Goal: Information Seeking & Learning: Learn about a topic

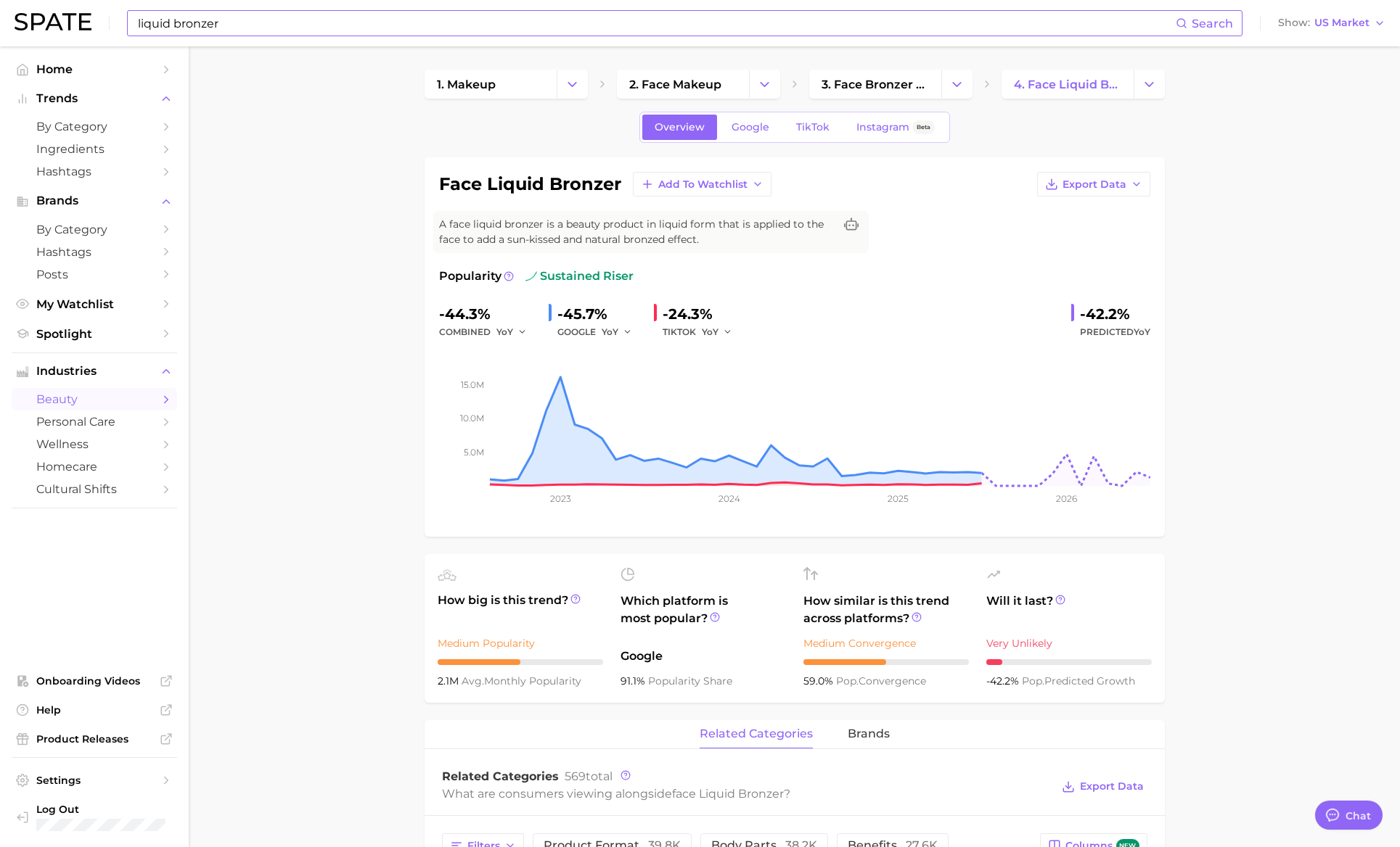
click at [468, 25] on input "liquid bronzer" at bounding box center [656, 22] width 1040 height 24
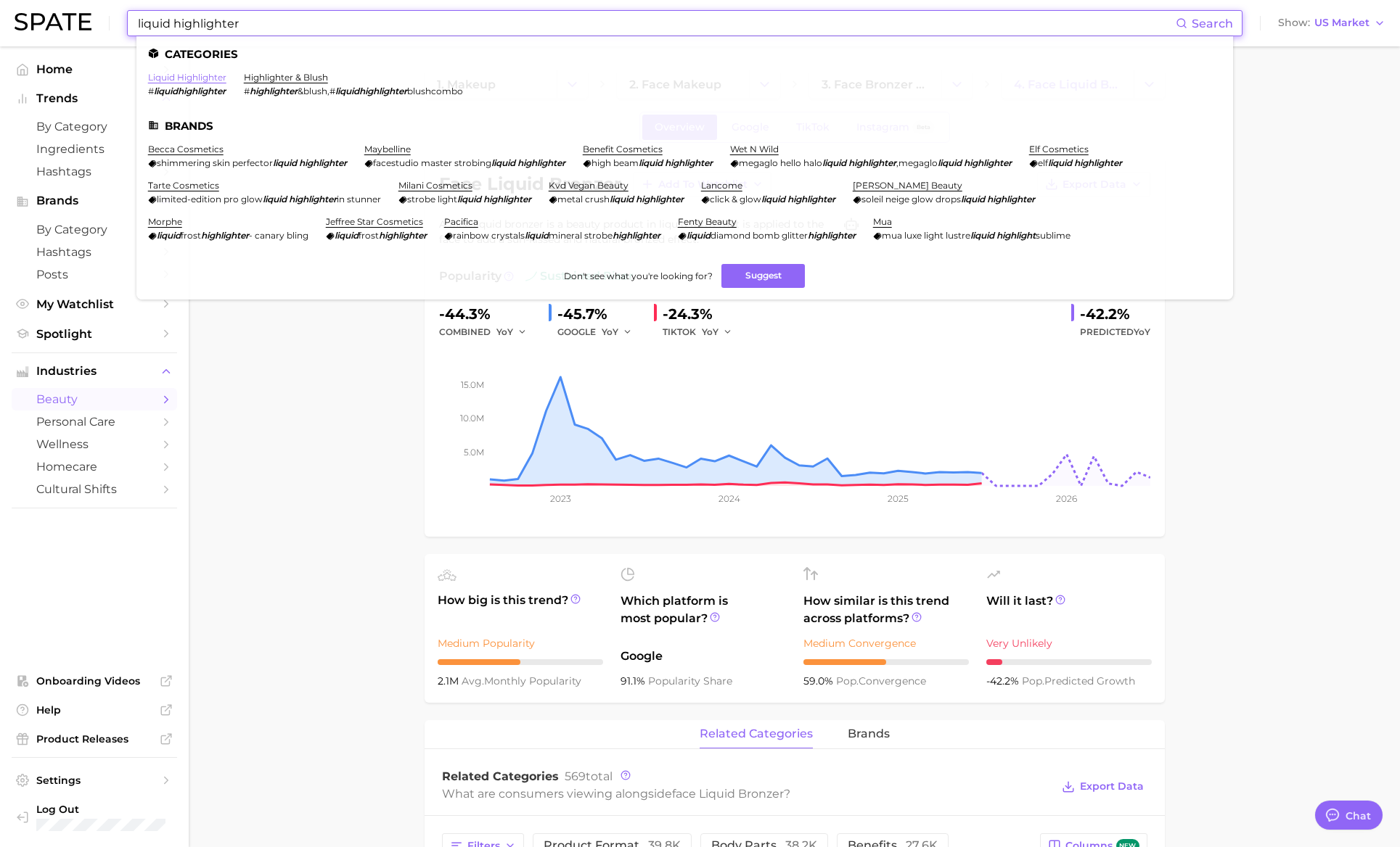
click at [173, 80] on link "liquid highlighter" at bounding box center [187, 77] width 78 height 11
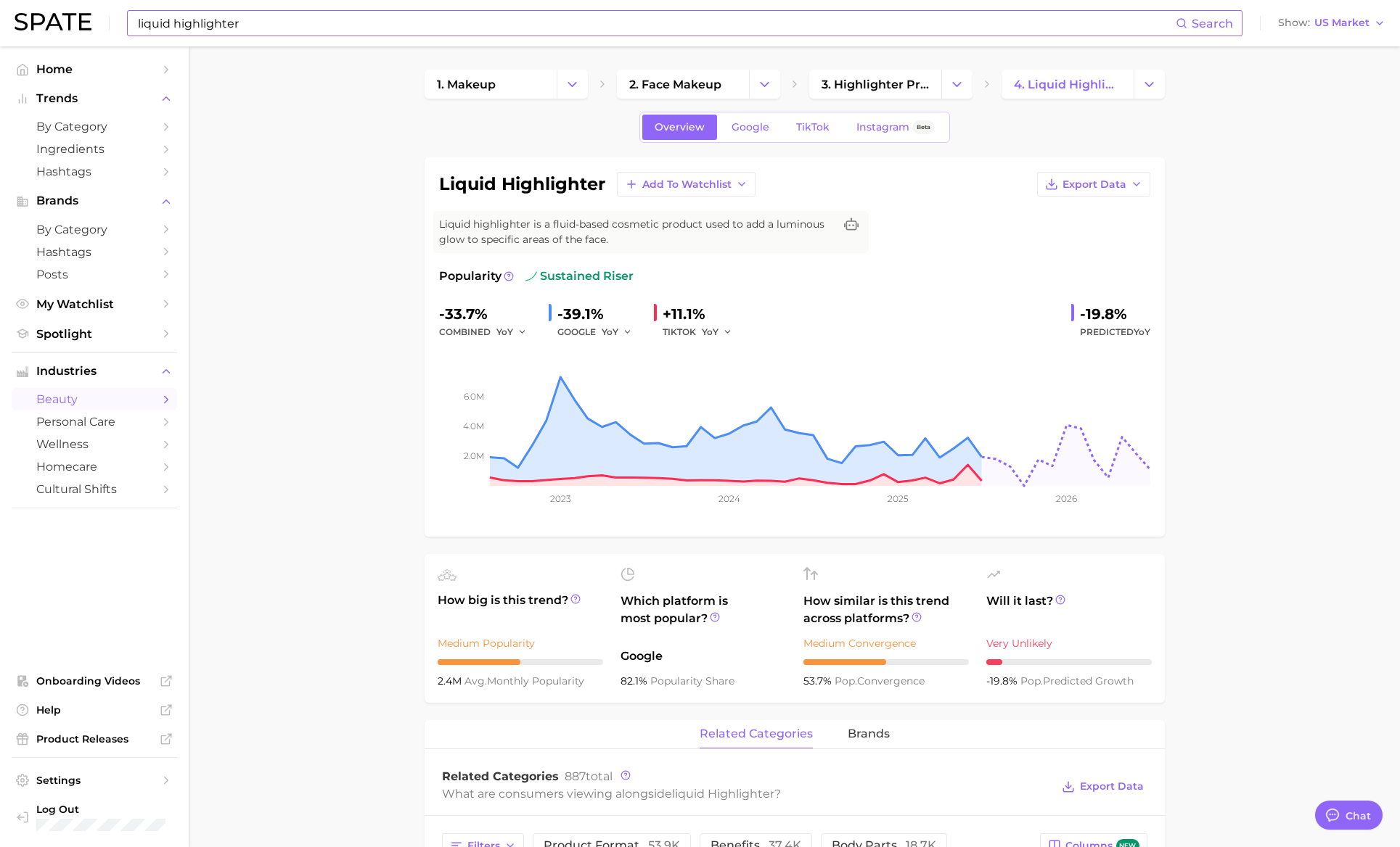
click at [492, 17] on input "liquid highlighter" at bounding box center [656, 22] width 1040 height 24
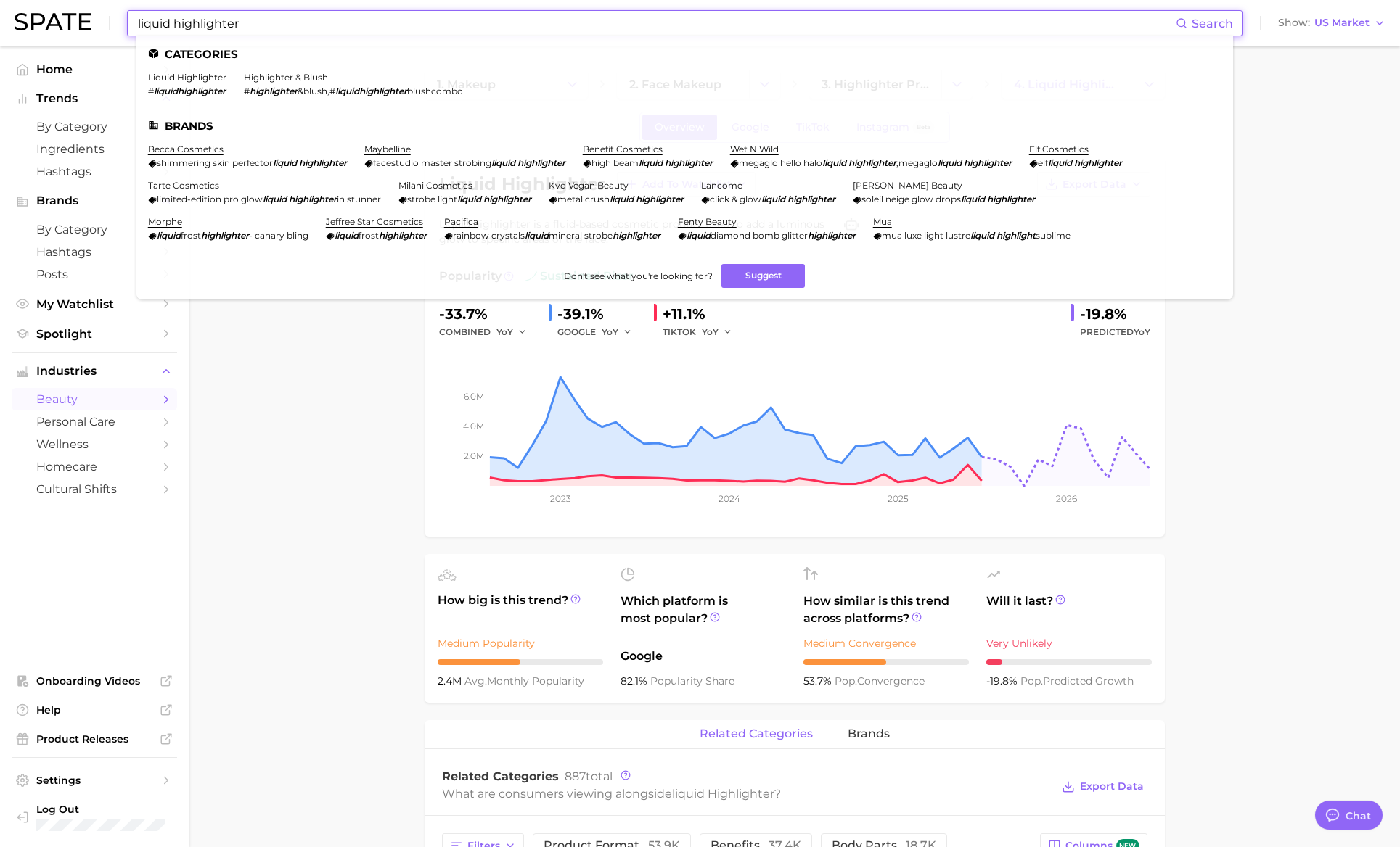
click at [492, 17] on input "liquid highlighter" at bounding box center [656, 22] width 1040 height 24
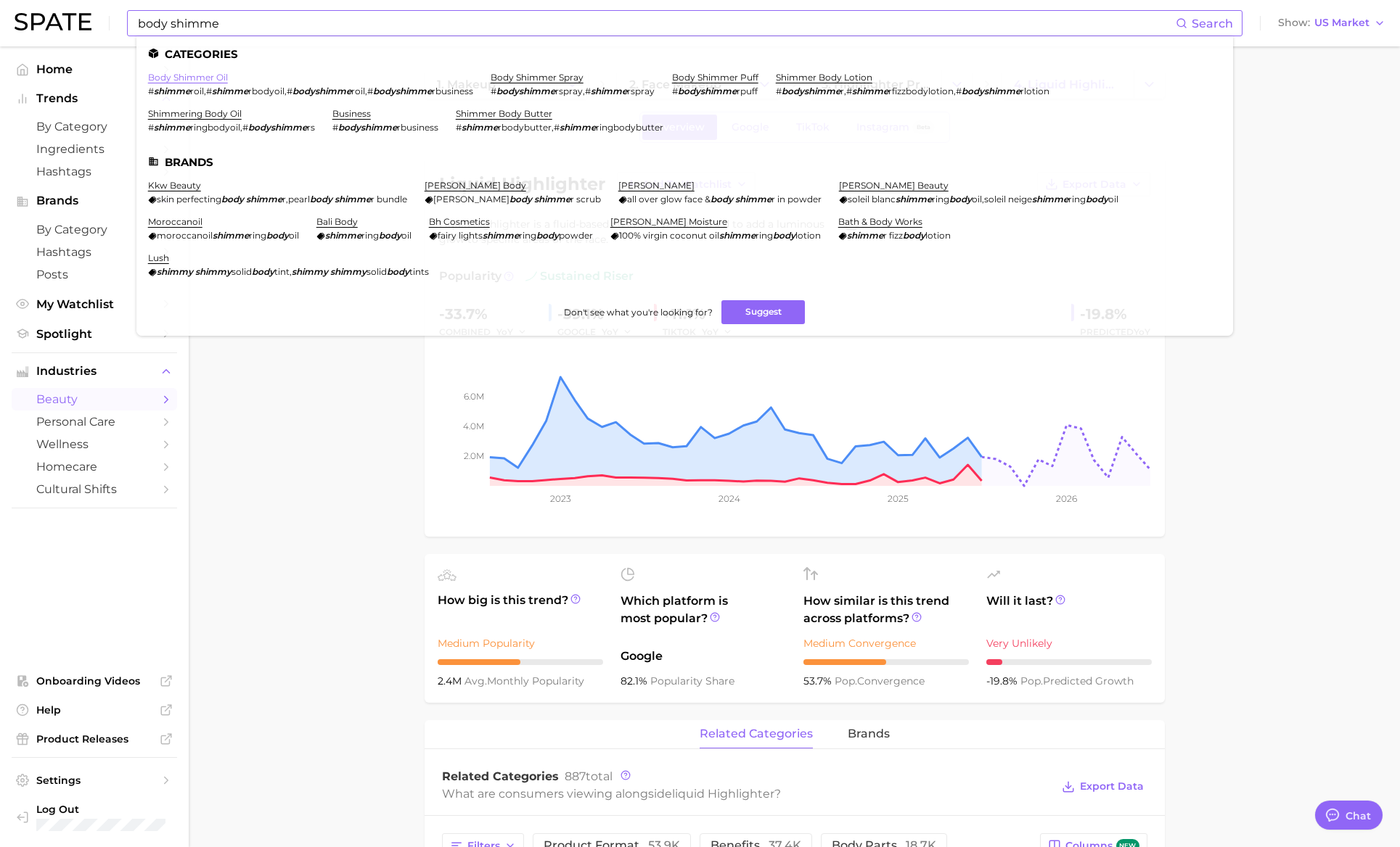
click at [174, 78] on link "body shimmer oil" at bounding box center [188, 77] width 80 height 11
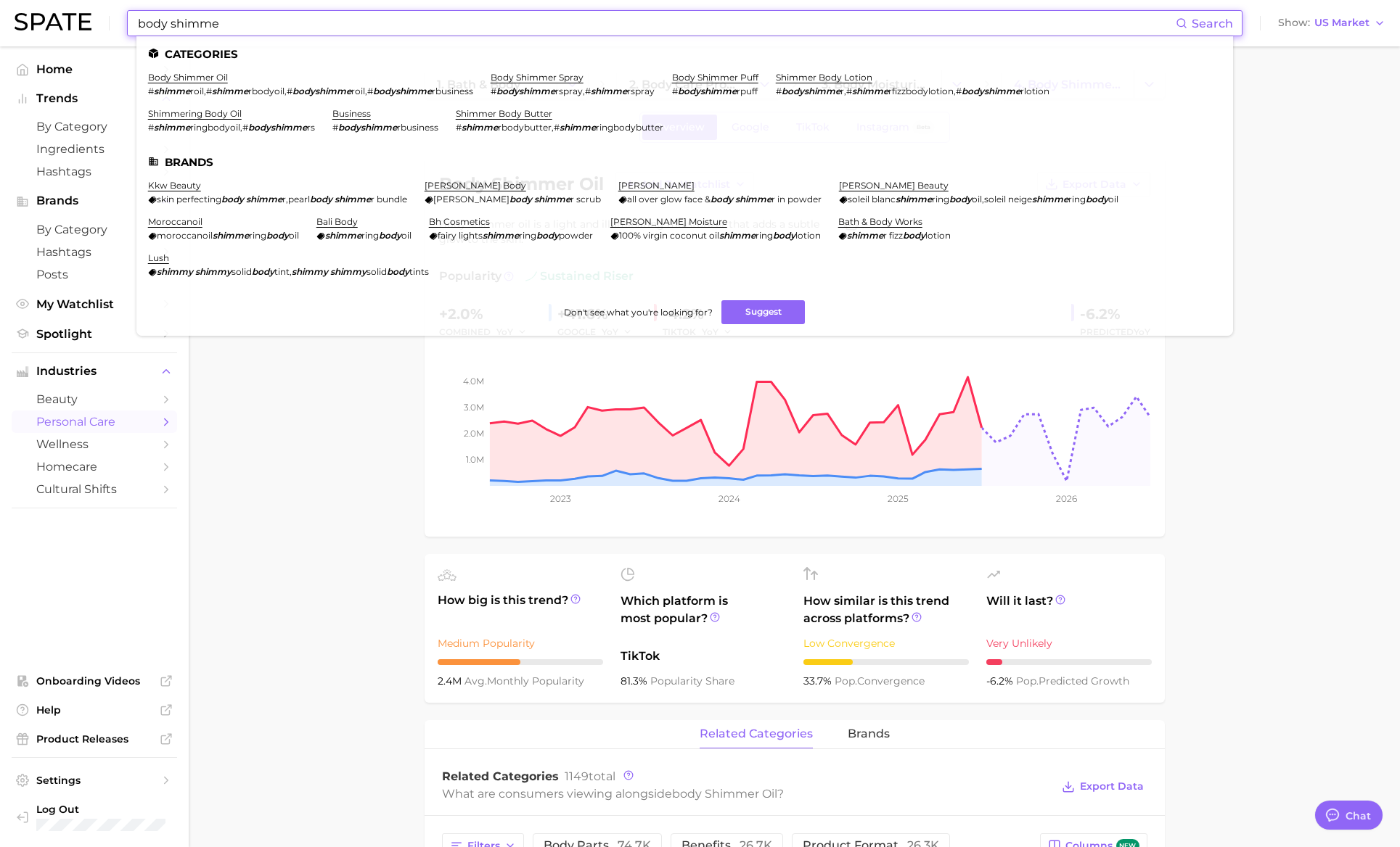
click at [356, 28] on input "body shimme" at bounding box center [656, 22] width 1040 height 24
click at [355, 28] on input "body shimme" at bounding box center [656, 22] width 1040 height 24
click at [197, 114] on link "shimmering body oil" at bounding box center [195, 113] width 93 height 11
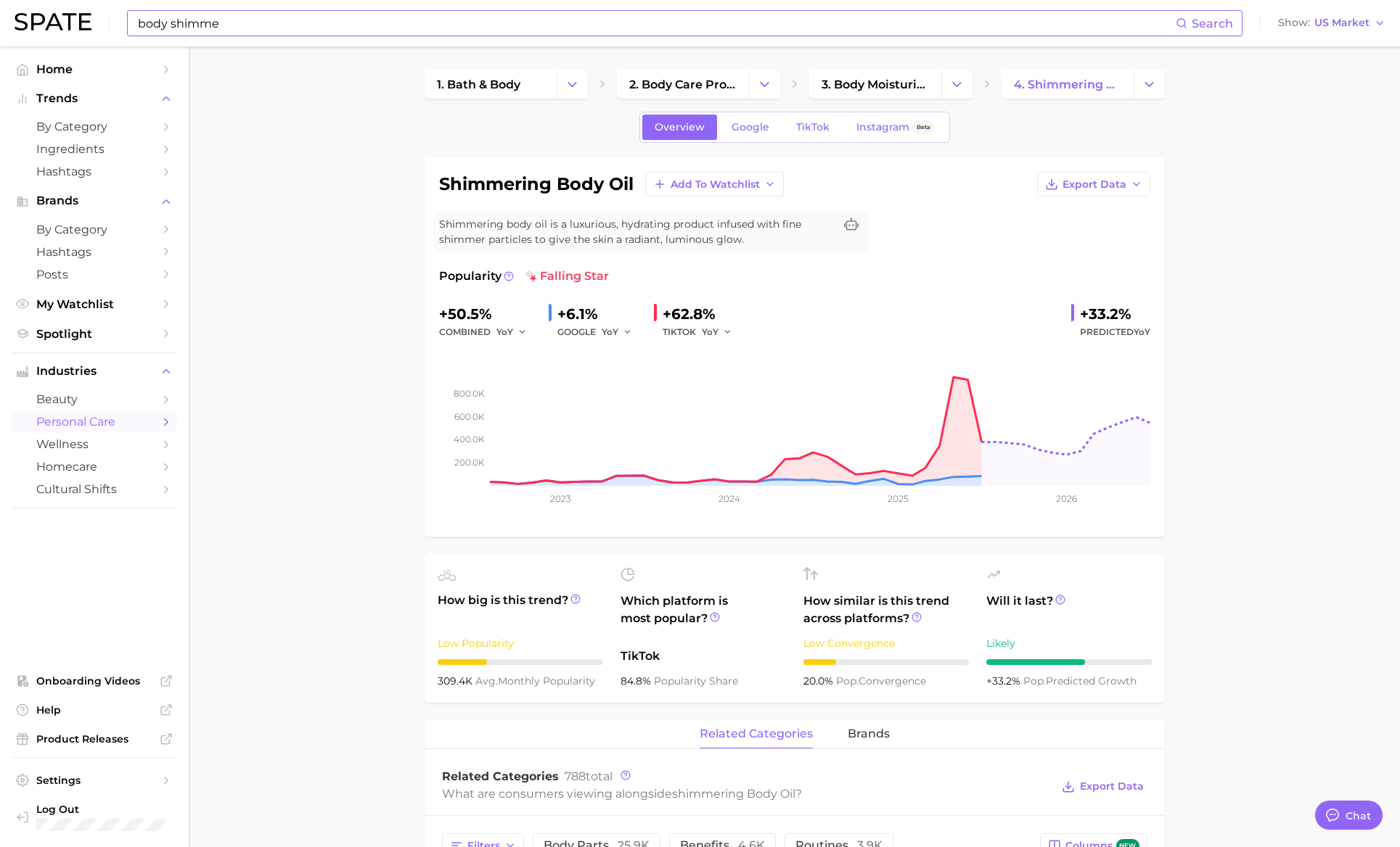
click at [242, 29] on input "body shimme" at bounding box center [656, 22] width 1040 height 24
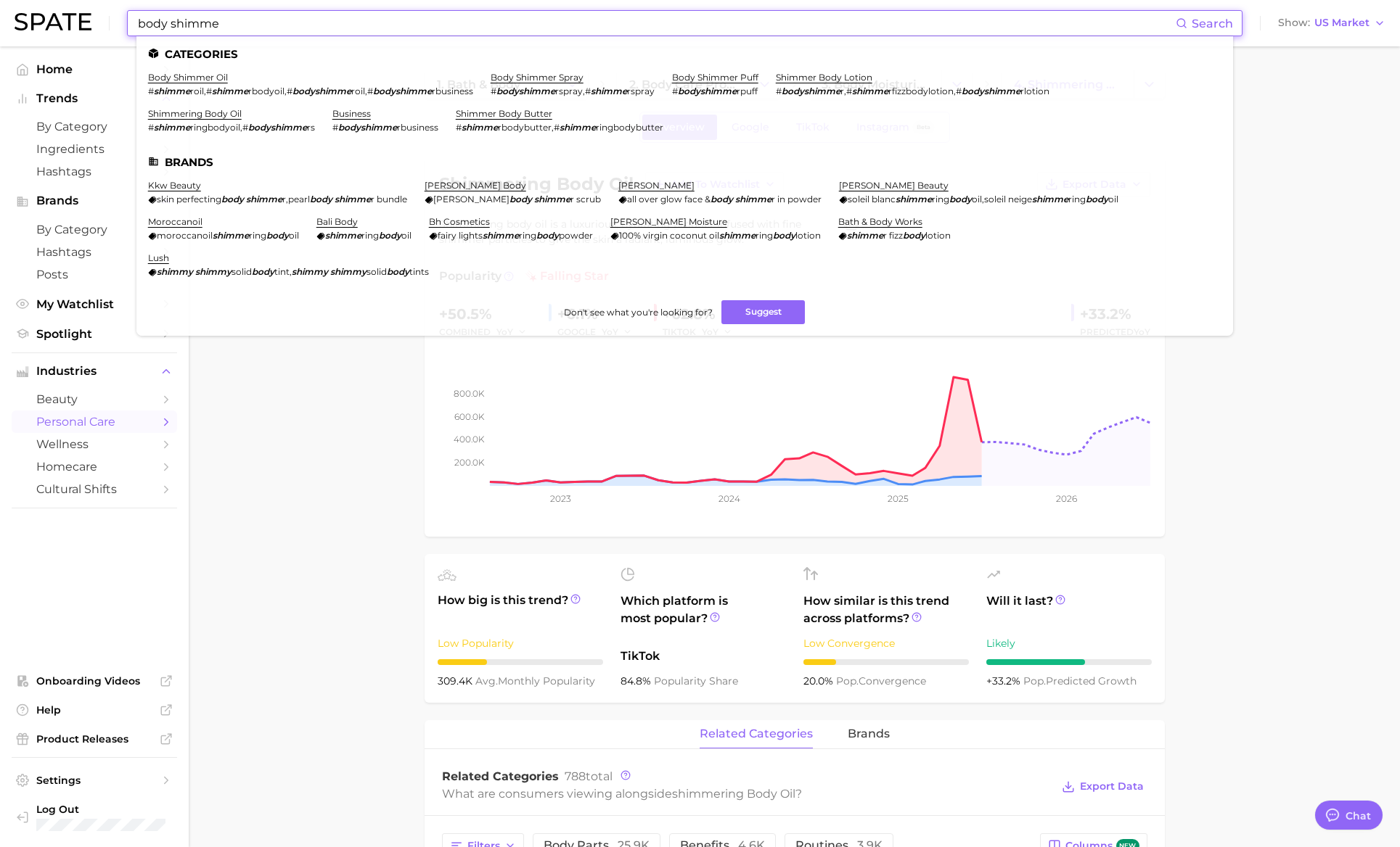
click at [242, 29] on input "body shimme" at bounding box center [656, 22] width 1040 height 24
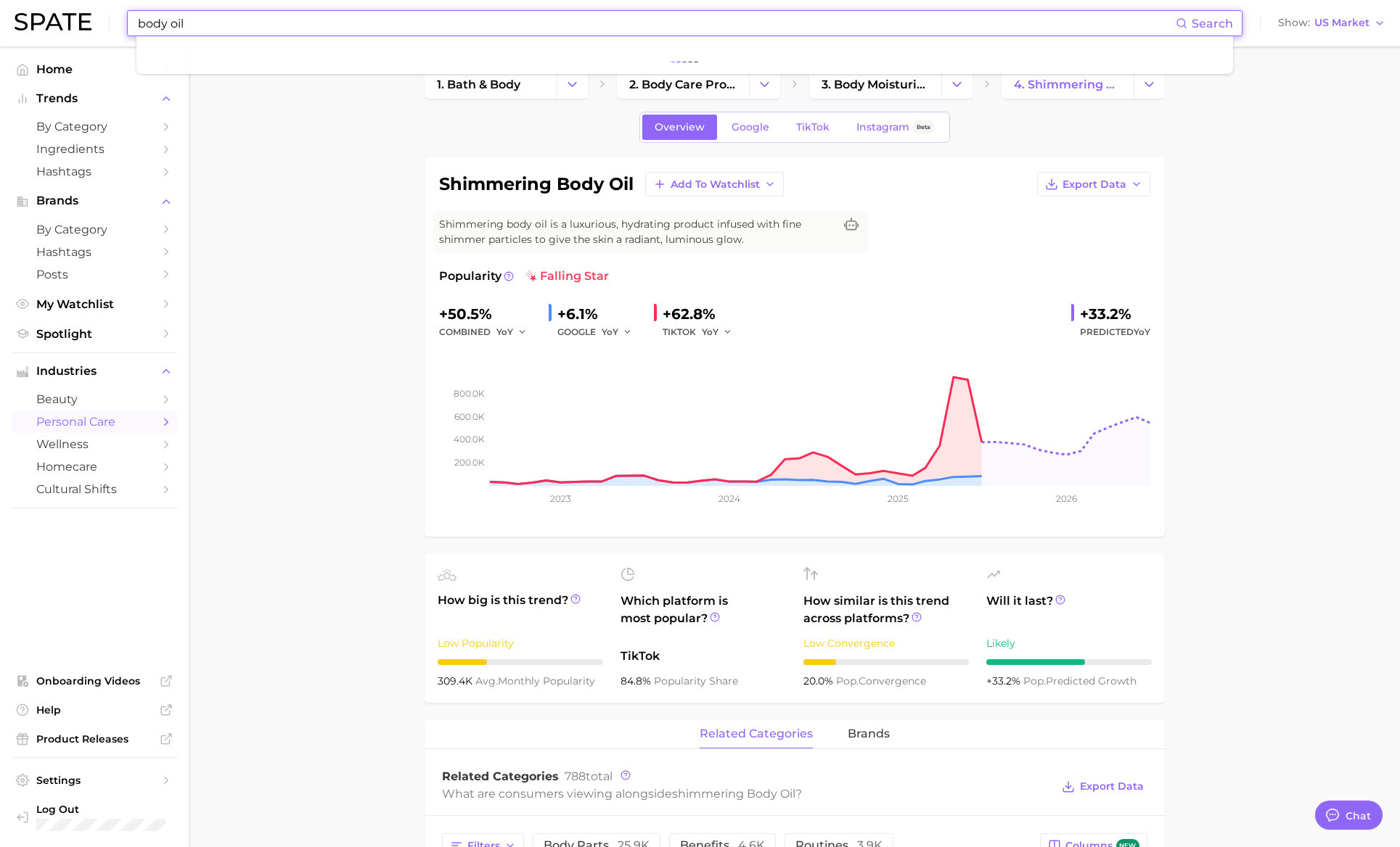
type input "body oil"
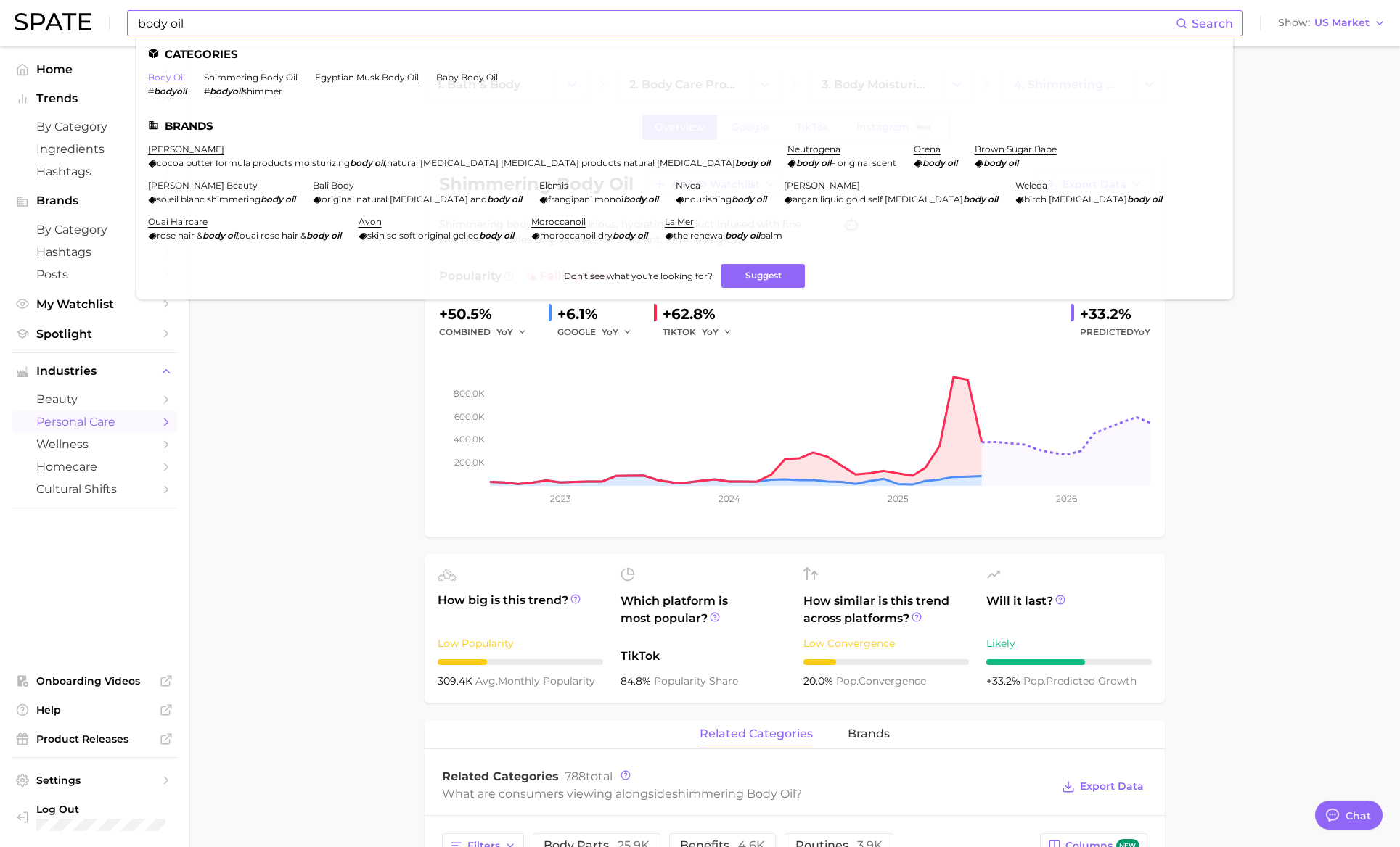
click at [167, 81] on link "body oil" at bounding box center [166, 77] width 37 height 11
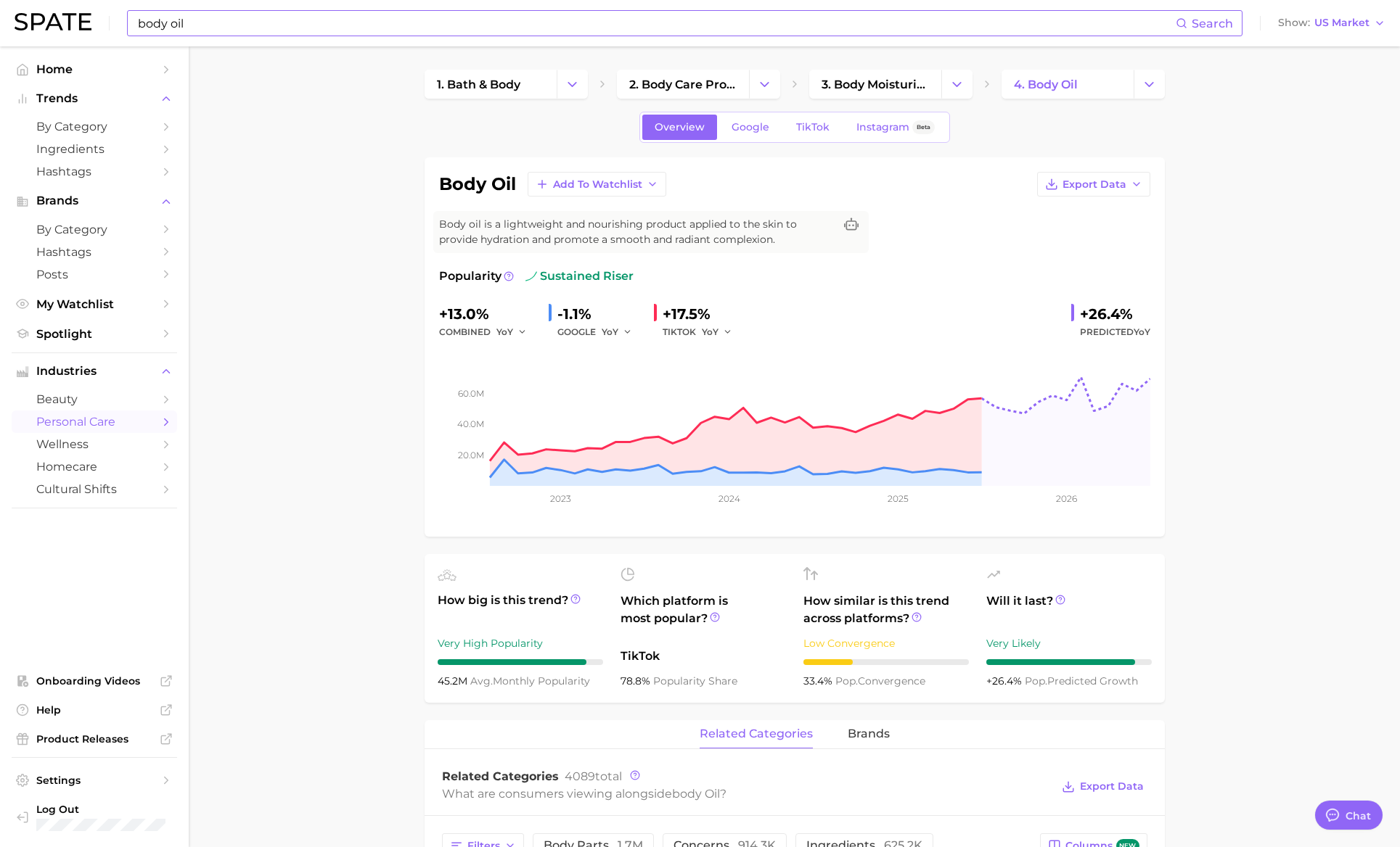
click at [214, 22] on input "body oil" at bounding box center [656, 22] width 1040 height 24
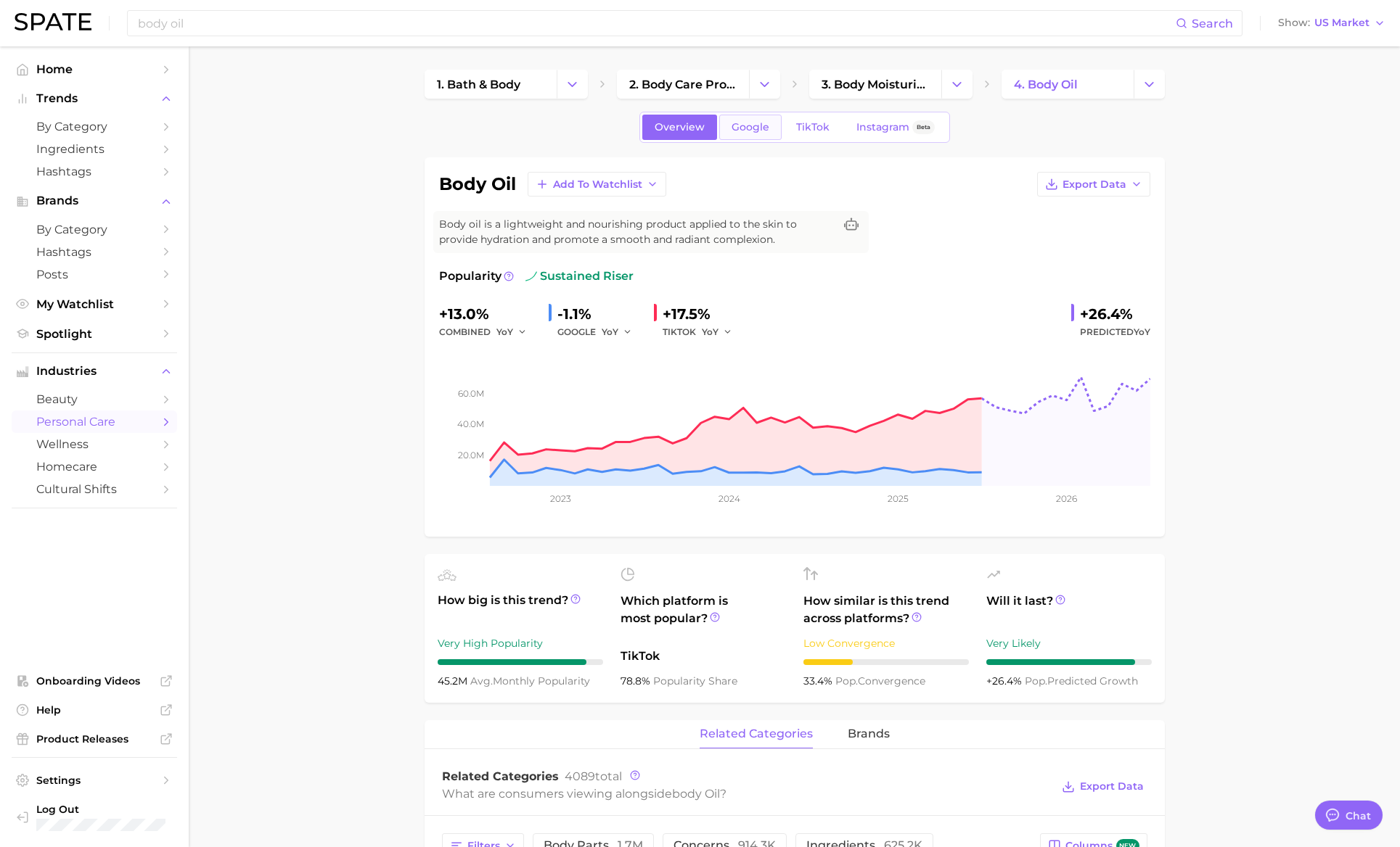
click at [772, 121] on link "Google" at bounding box center [749, 128] width 62 height 25
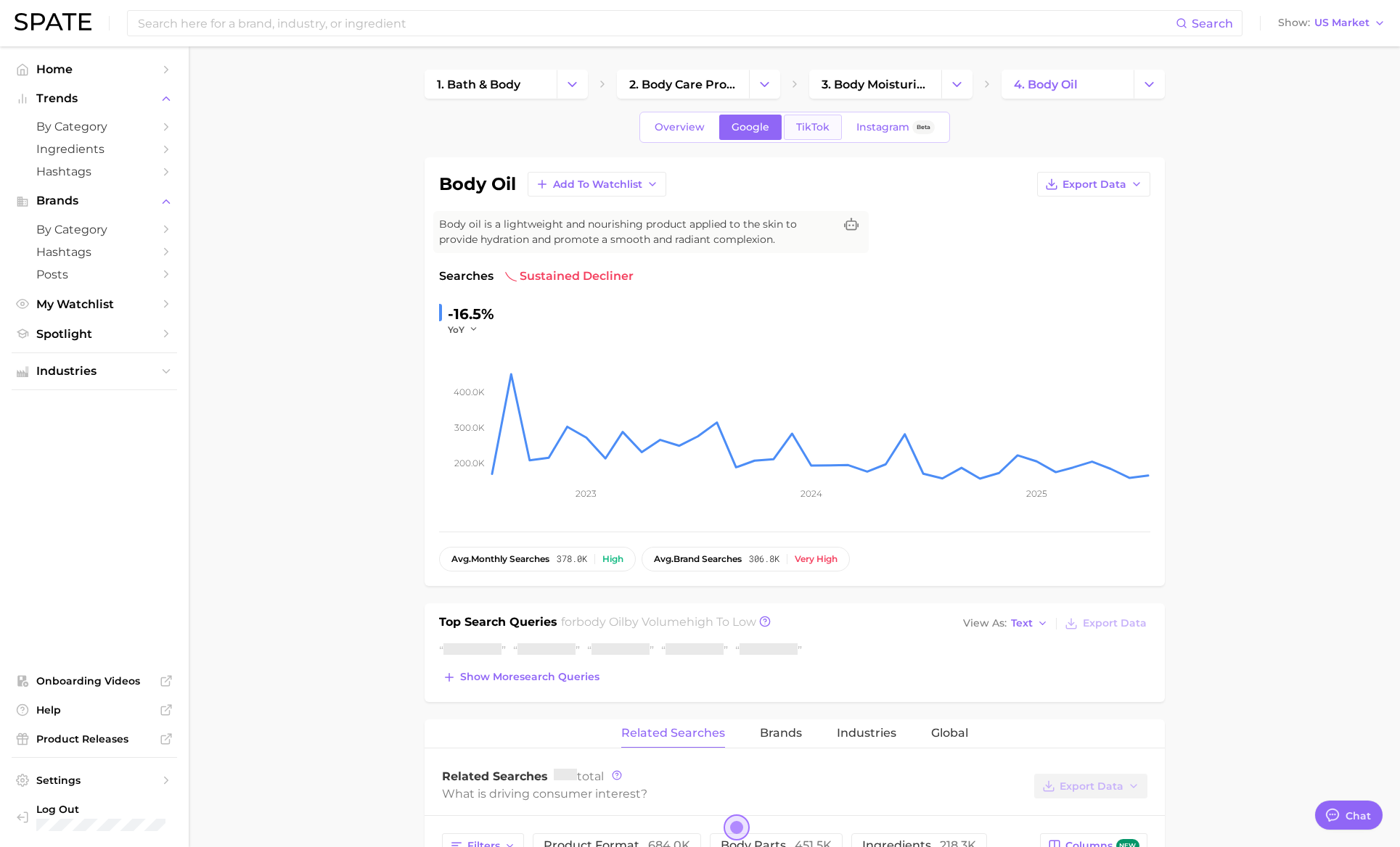
click at [825, 126] on span "TikTok" at bounding box center [812, 128] width 33 height 13
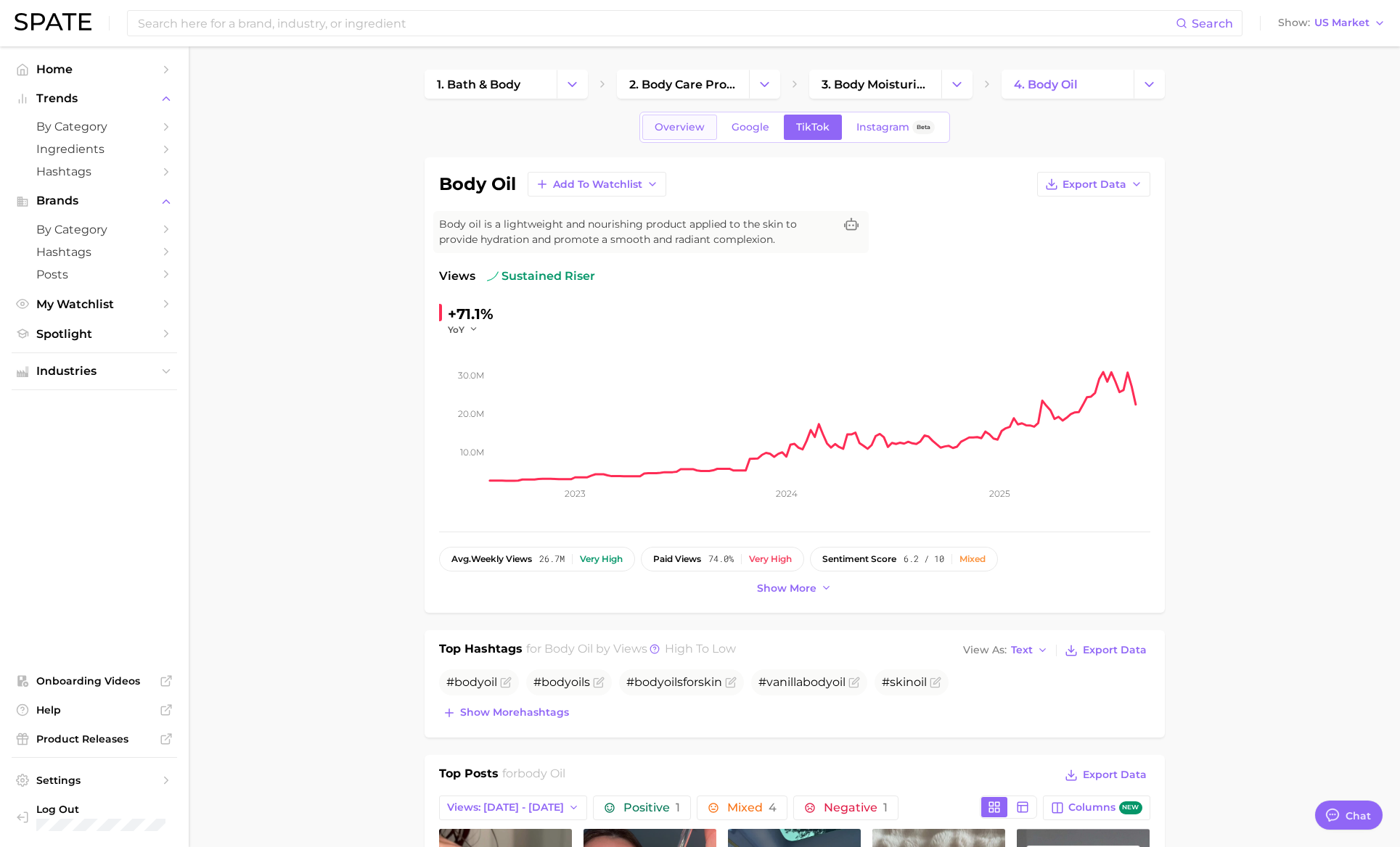
click at [659, 139] on link "Overview" at bounding box center [679, 128] width 75 height 25
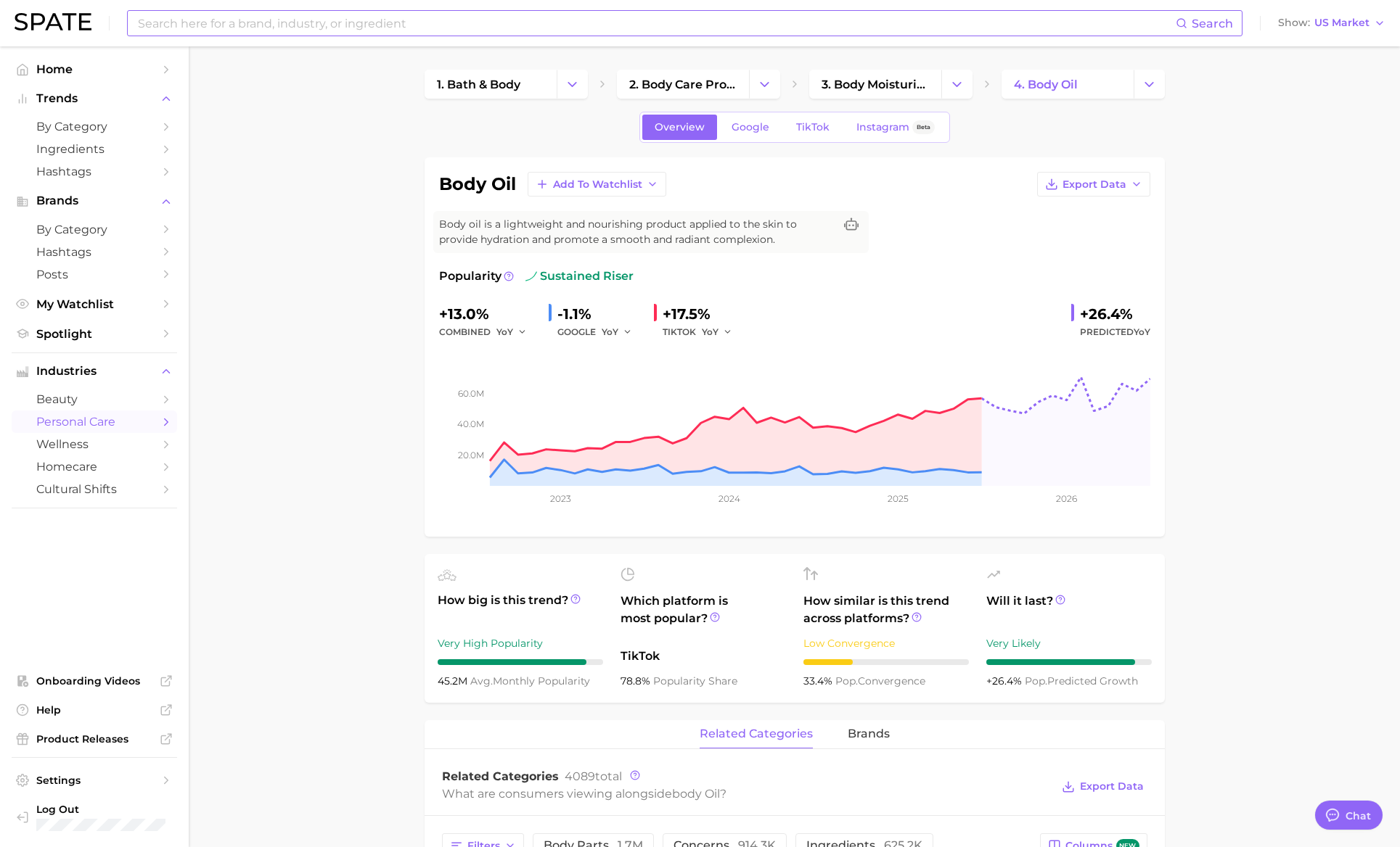
click at [400, 13] on input at bounding box center [656, 22] width 1040 height 24
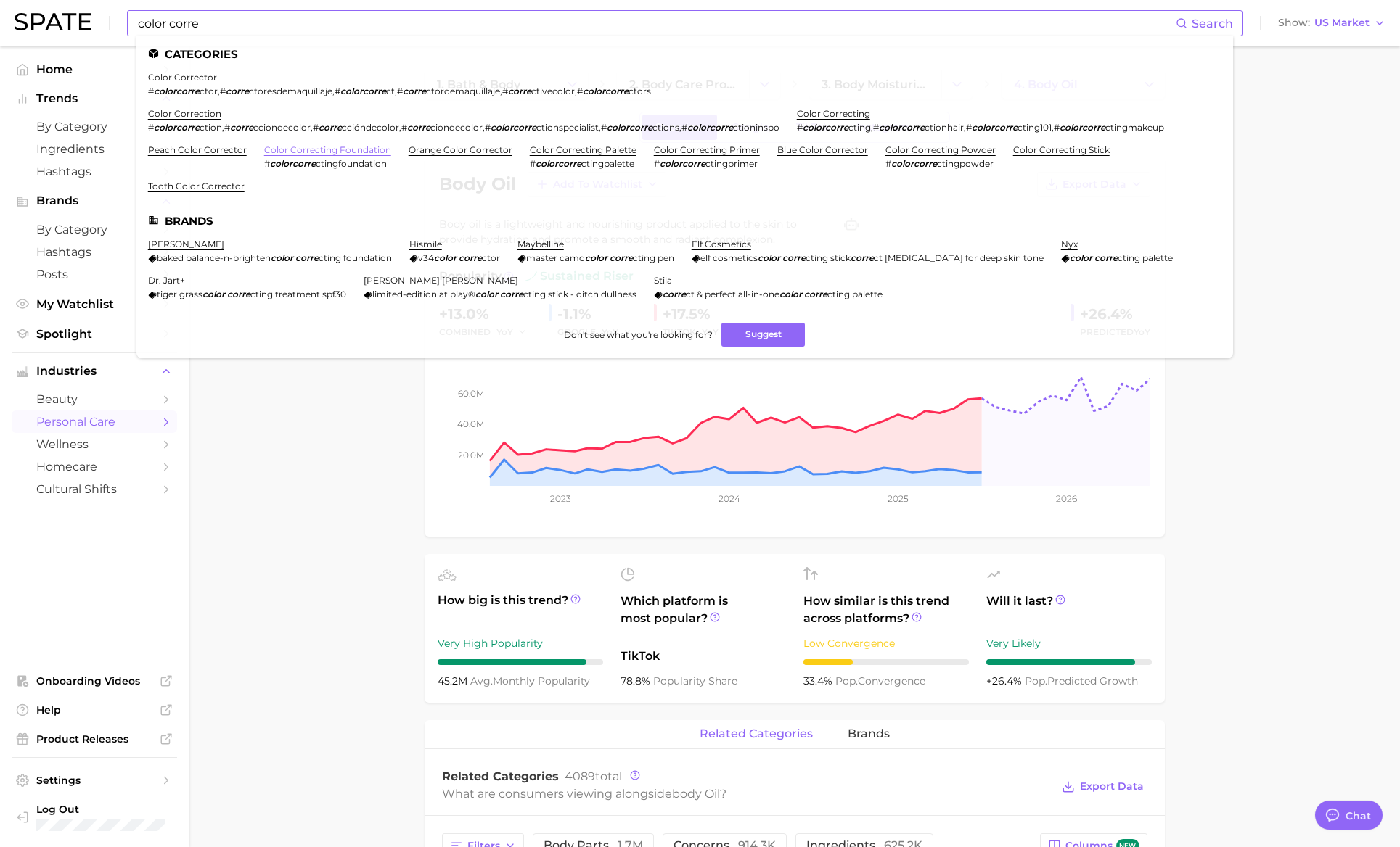
click at [368, 146] on link "color correcting foundation" at bounding box center [327, 150] width 127 height 11
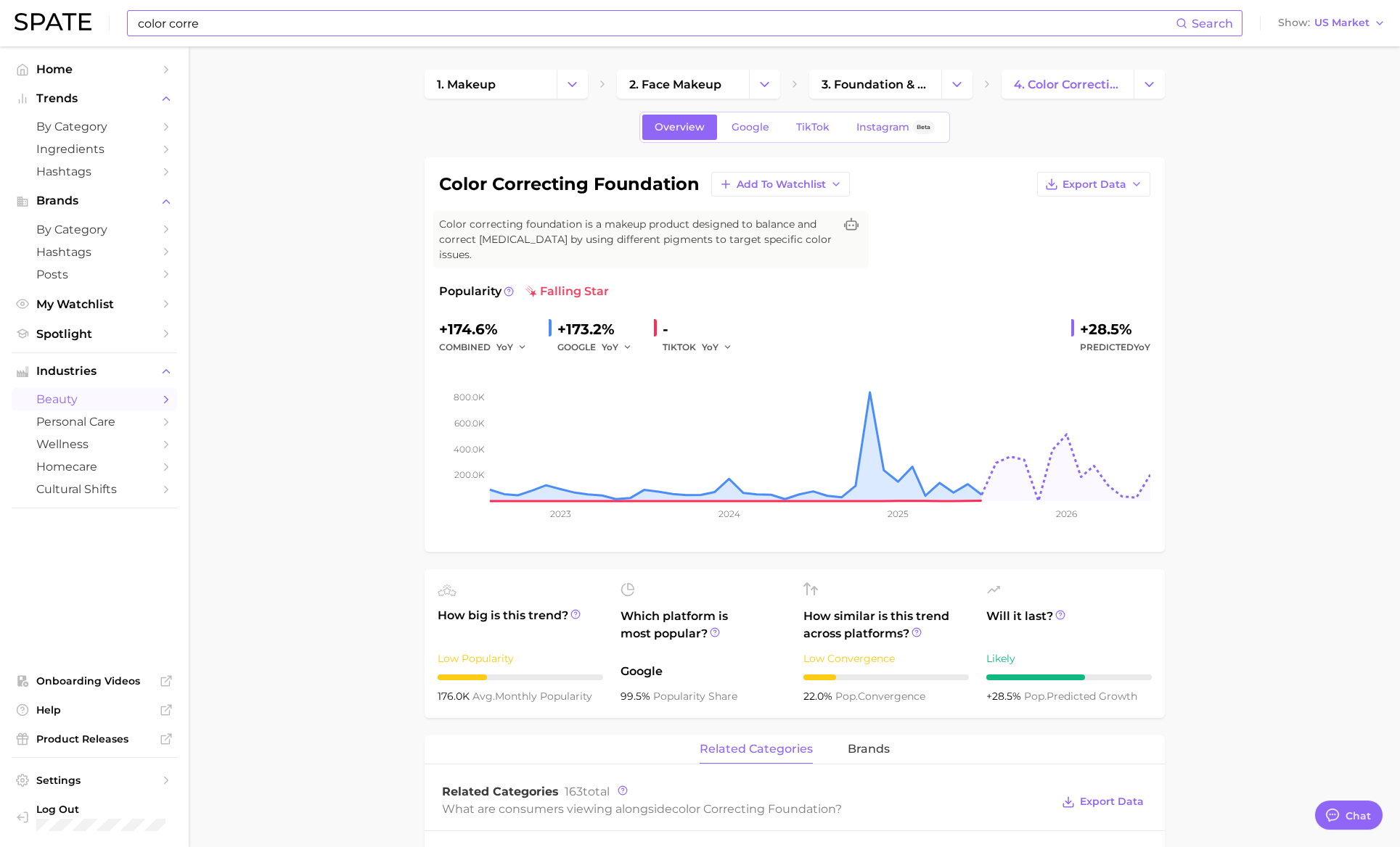
click at [225, 32] on input "color corre" at bounding box center [656, 22] width 1040 height 24
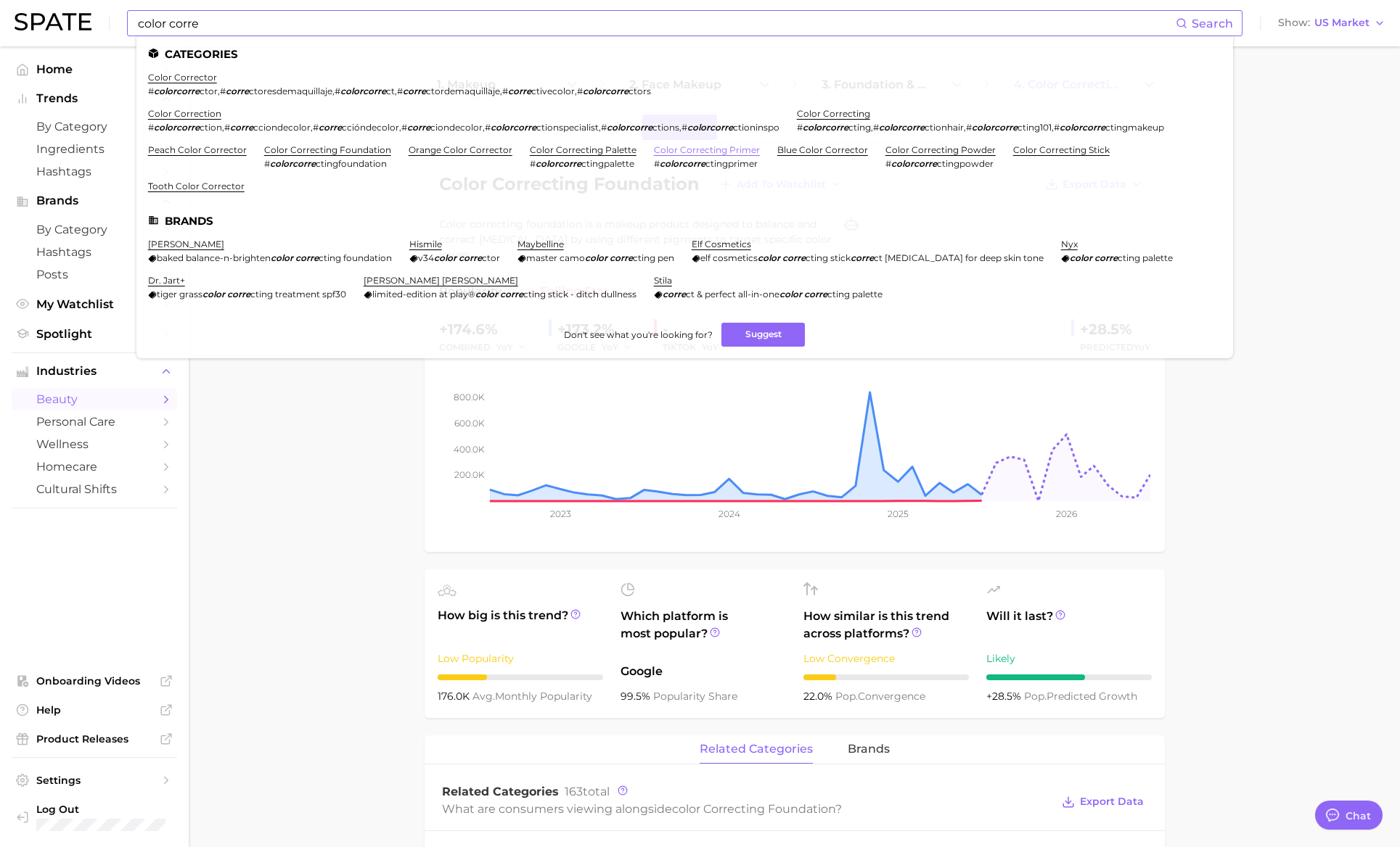
click at [737, 146] on link "color correcting primer" at bounding box center [707, 150] width 106 height 11
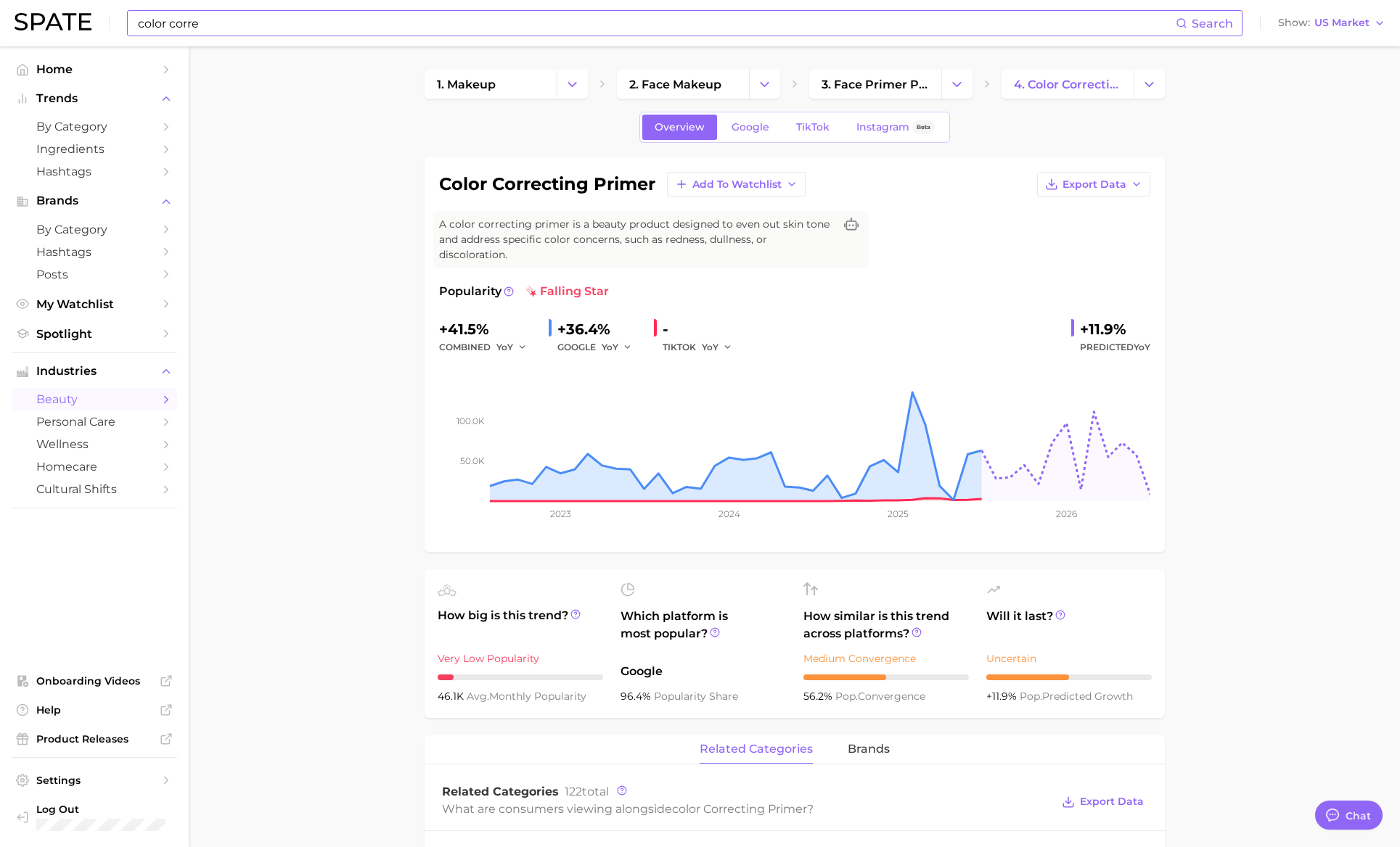
click at [403, 28] on input "color corre" at bounding box center [656, 22] width 1040 height 24
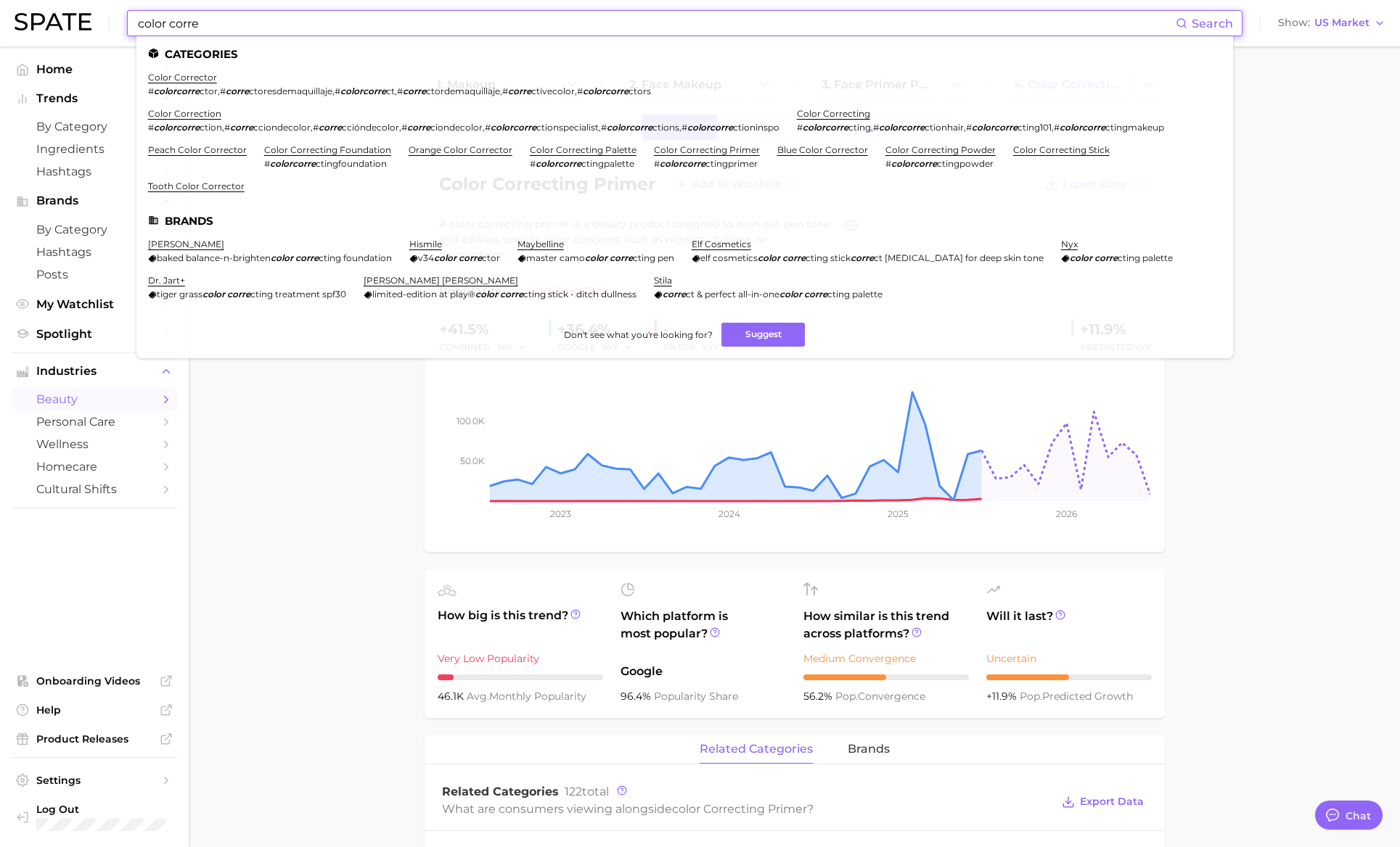
click at [403, 28] on input "color corre" at bounding box center [656, 22] width 1040 height 24
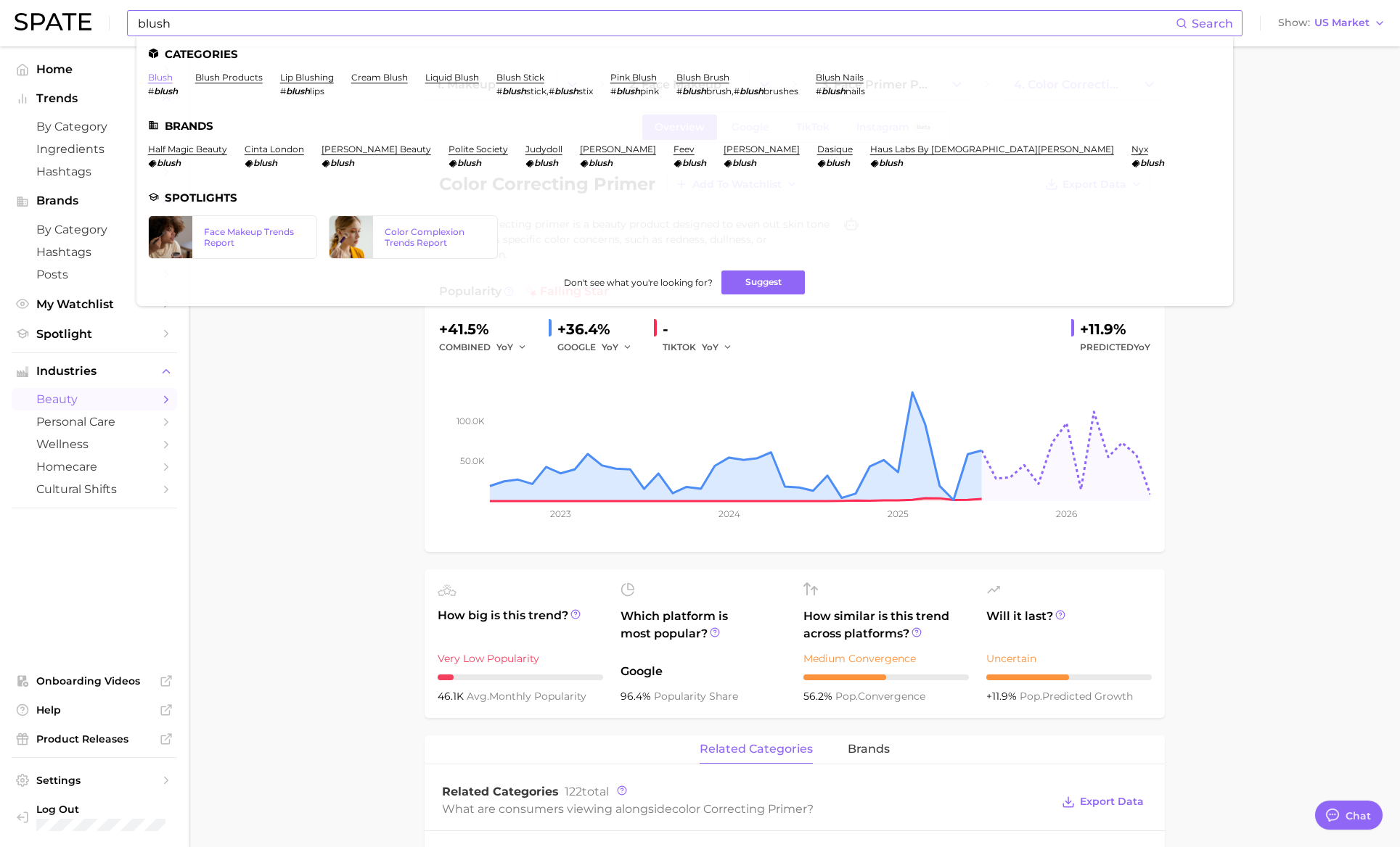
click at [170, 82] on link "blush" at bounding box center [160, 77] width 24 height 11
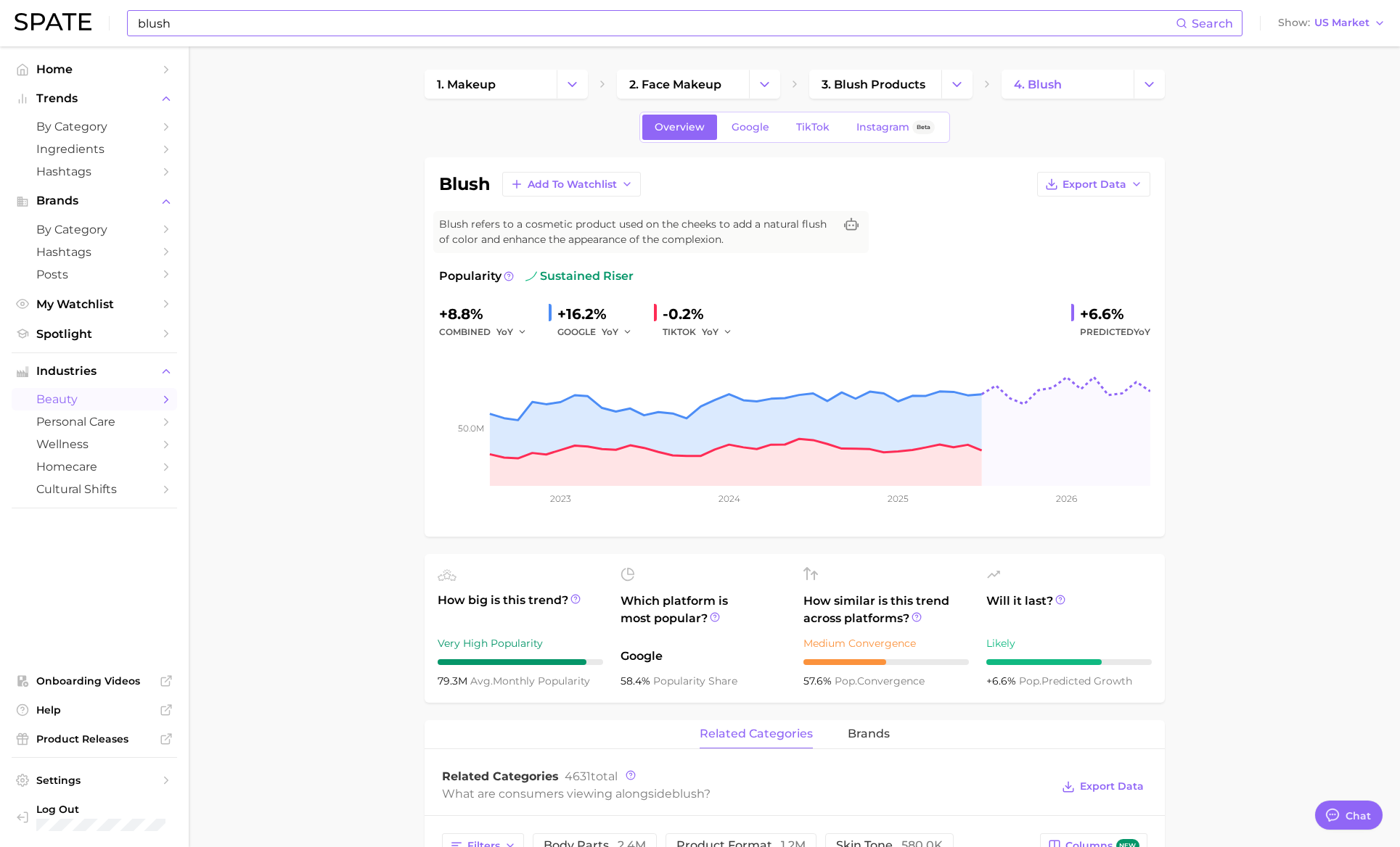
click at [500, 40] on div "blush Search Show US Market" at bounding box center [700, 23] width 1371 height 47
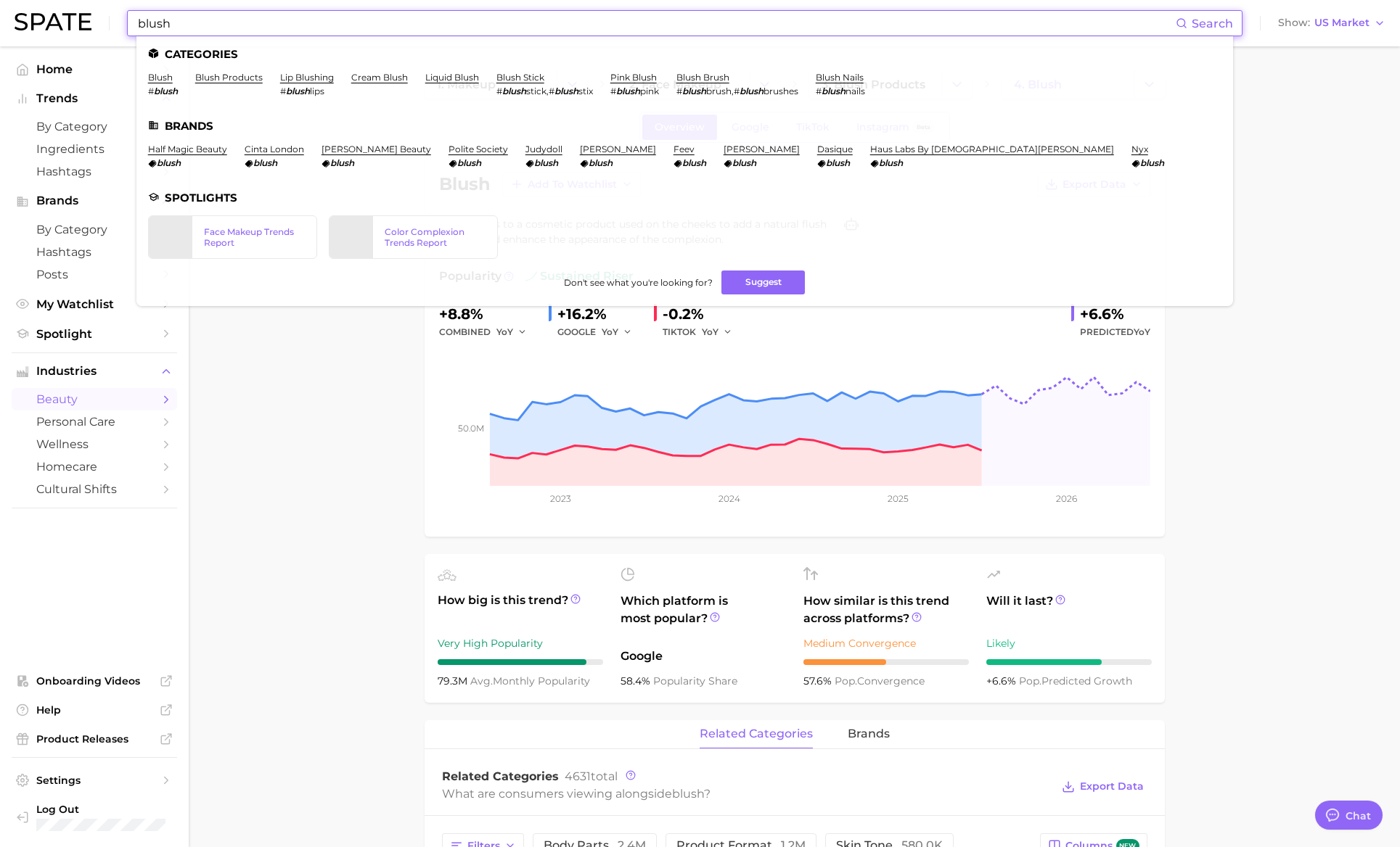
click at [501, 29] on input "blush" at bounding box center [656, 22] width 1040 height 24
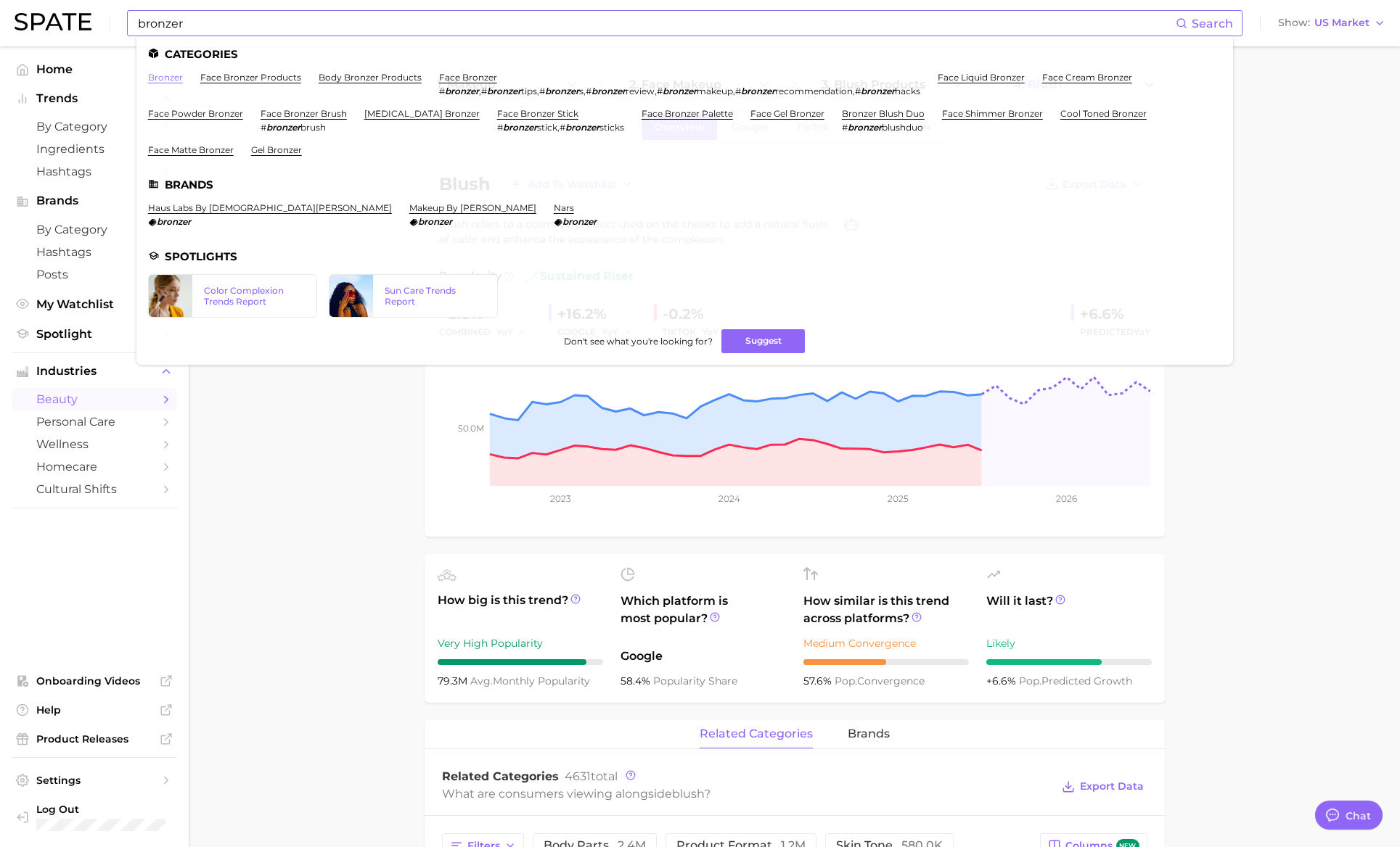
click at [168, 73] on link "bronzer" at bounding box center [165, 77] width 35 height 11
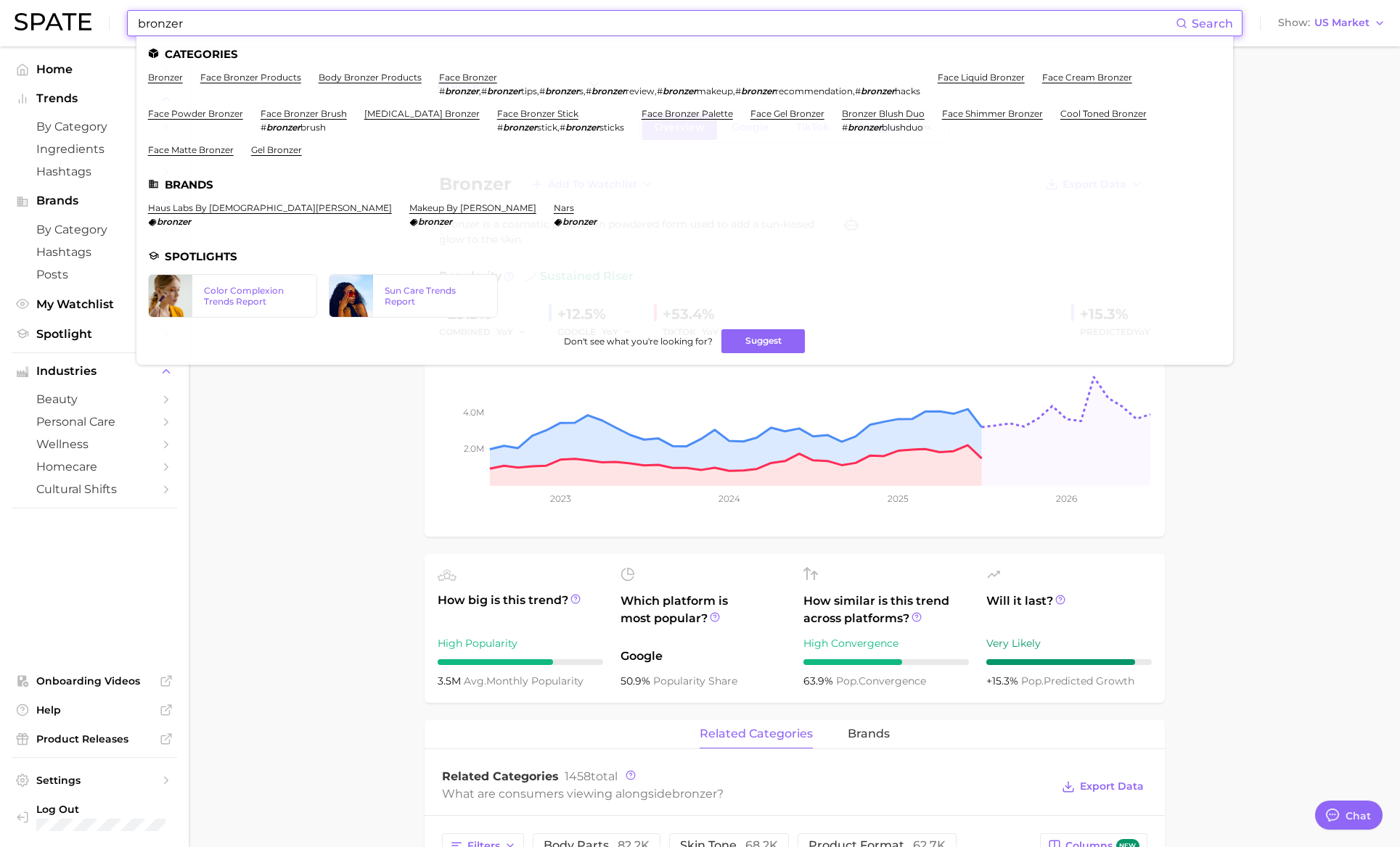
click at [335, 32] on input "bronzer" at bounding box center [656, 22] width 1040 height 24
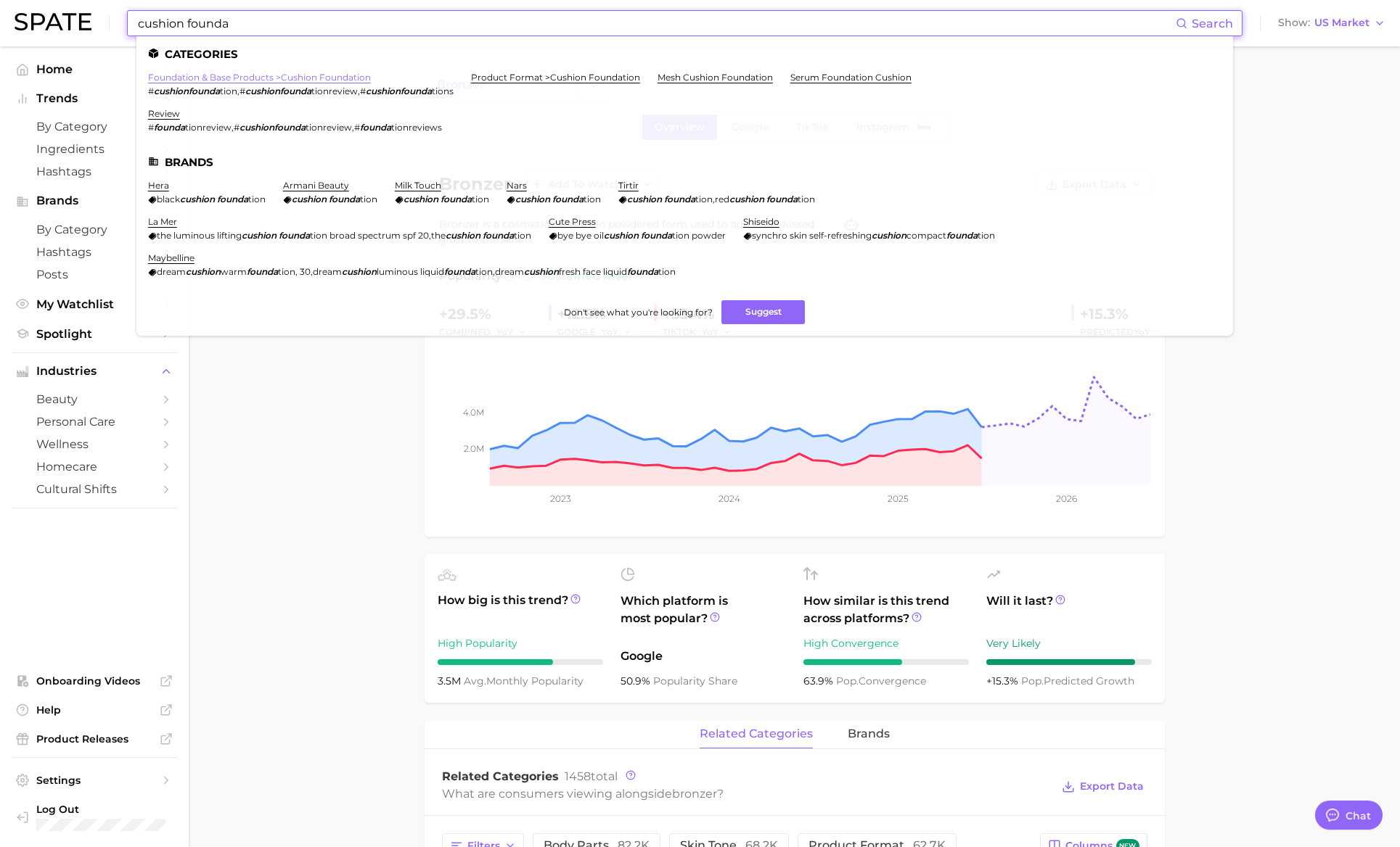
type input "cushion founda"
click at [282, 75] on link "foundation & base products > cushion foundation" at bounding box center [260, 77] width 223 height 11
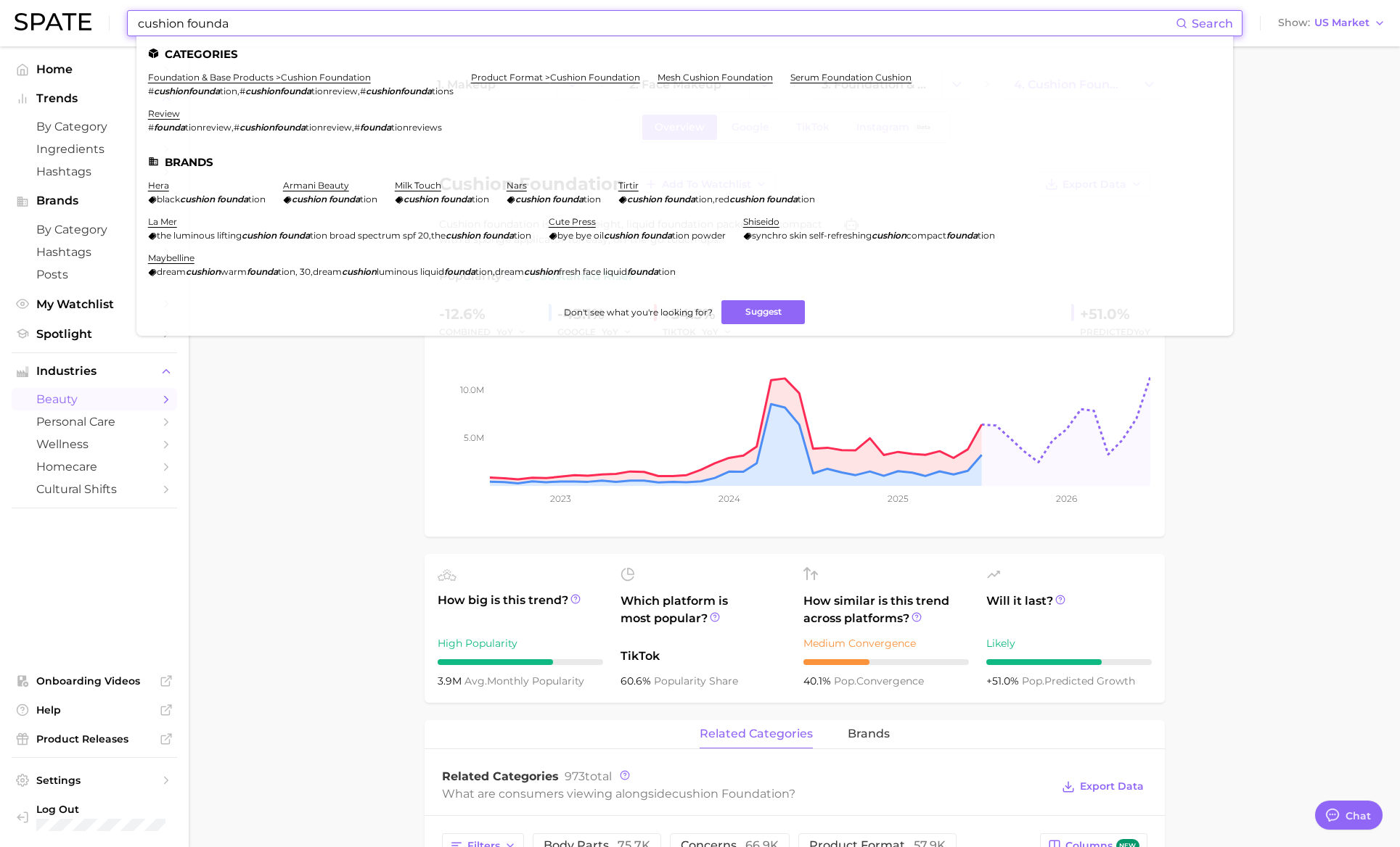
click at [213, 34] on input "cushion founda" at bounding box center [656, 22] width 1040 height 24
